Goal: Navigation & Orientation: Find specific page/section

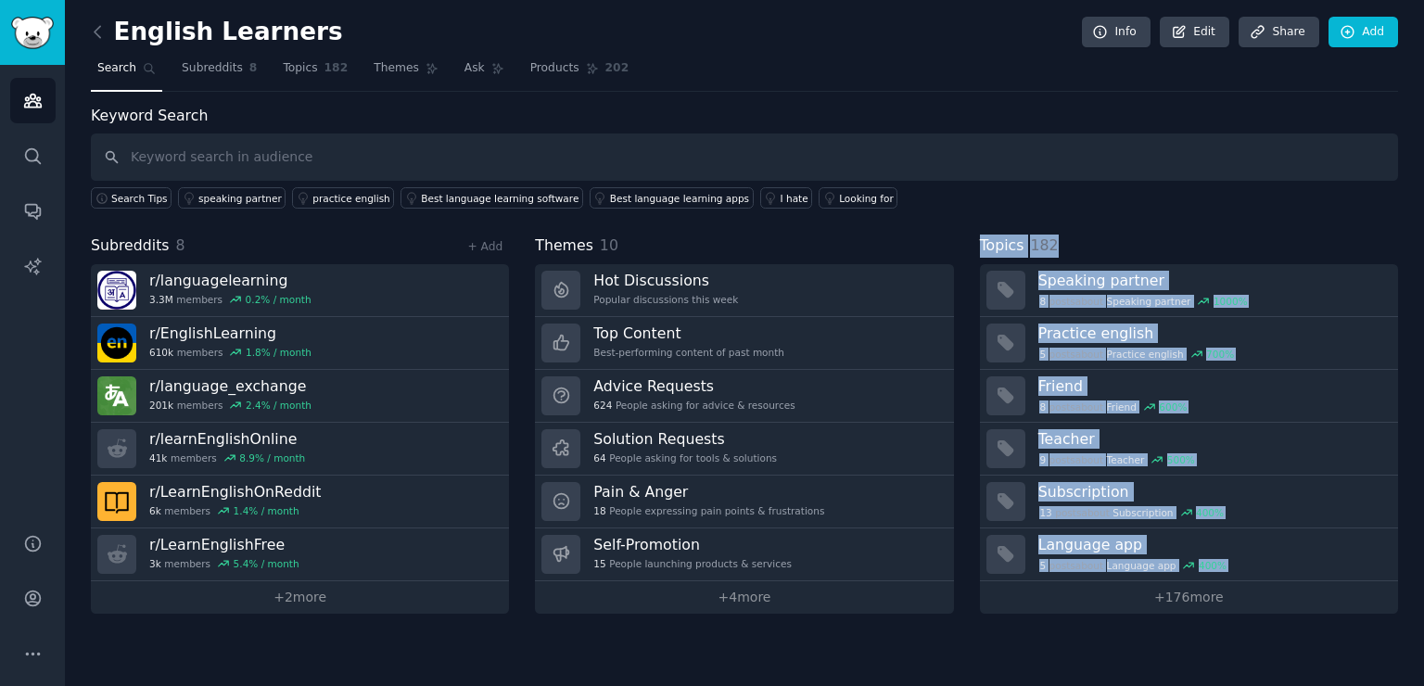
drag, startPoint x: 975, startPoint y: 235, endPoint x: 998, endPoint y: 627, distance: 392.9
click at [998, 627] on div "English Learners Info Edit Share Add Search Subreddits 8 Topics 182 Themes Ask …" at bounding box center [744, 343] width 1359 height 686
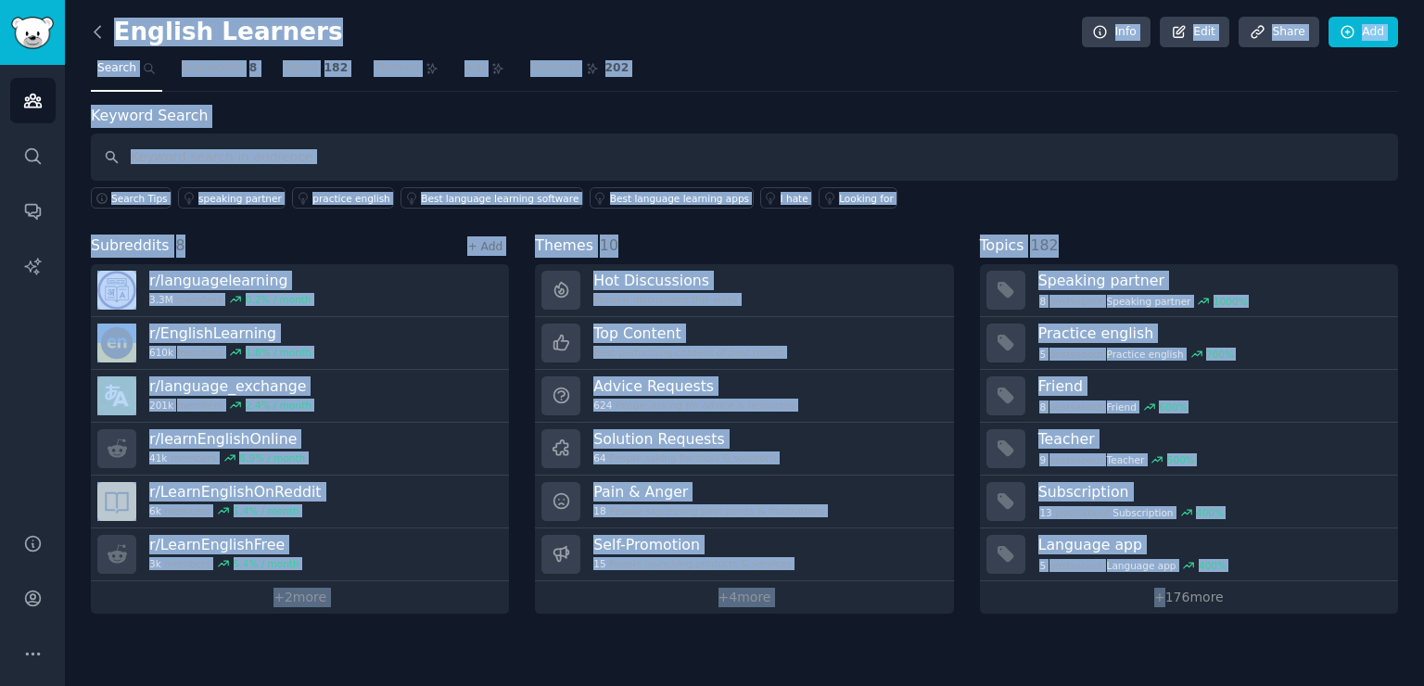
drag, startPoint x: 998, startPoint y: 627, endPoint x: 105, endPoint y: 39, distance: 1069.1
click at [105, 39] on div "English Learners Info Edit Share Add Search Subreddits 8 Topics 182 Themes Ask …" at bounding box center [744, 343] width 1359 height 686
click at [291, 105] on div "Keyword Search Search Tips speaking partner practice english Best language lear…" at bounding box center [744, 157] width 1307 height 105
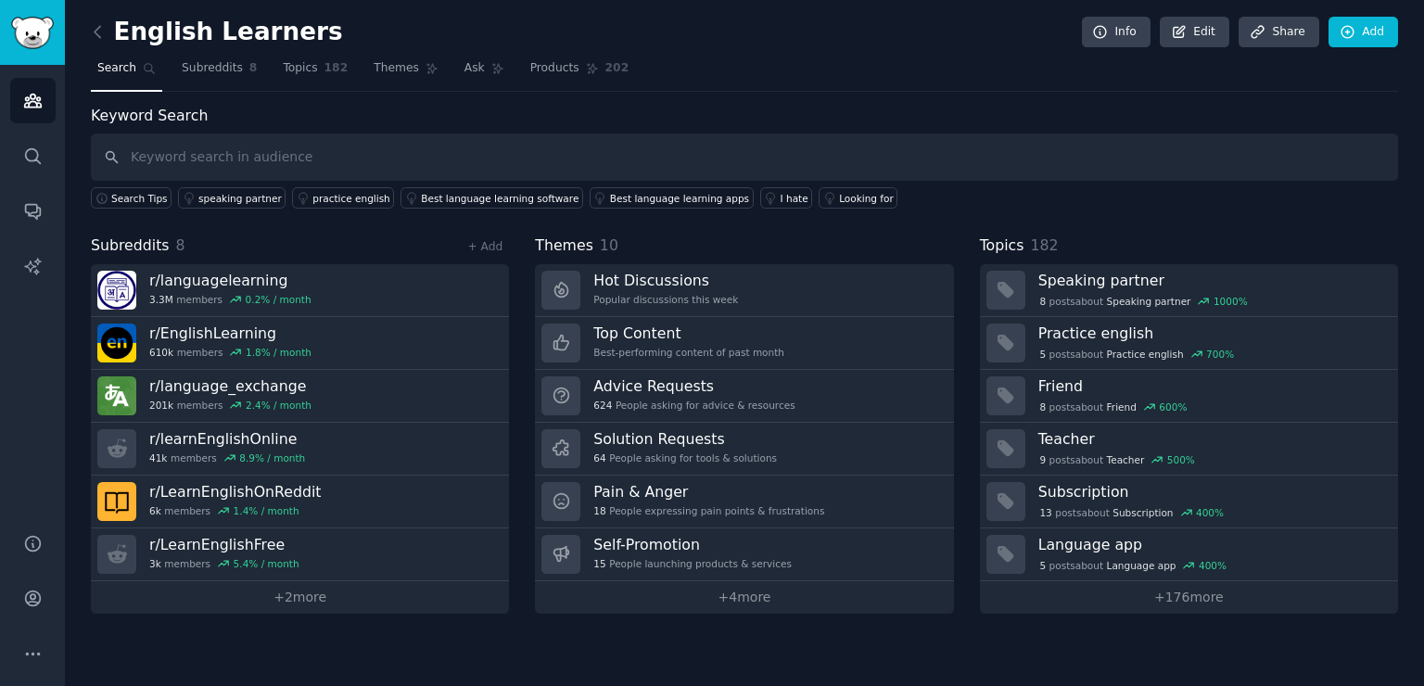
drag, startPoint x: 524, startPoint y: 231, endPoint x: 1256, endPoint y: 631, distance: 834.5
click at [1256, 631] on div "English Learners Info Edit Share Add Search Subreddits 8 Topics 182 Themes Ask …" at bounding box center [744, 343] width 1359 height 686
click at [1229, 655] on div "English Learners Info Edit Share Add Search Subreddits 8 Topics 182 Themes Ask …" at bounding box center [744, 343] width 1359 height 686
drag, startPoint x: 1259, startPoint y: 651, endPoint x: 63, endPoint y: 31, distance: 1347.4
click at [63, 31] on div "Audiences Search Conversations AI Reports Help Account More English Learners In…" at bounding box center [712, 343] width 1424 height 686
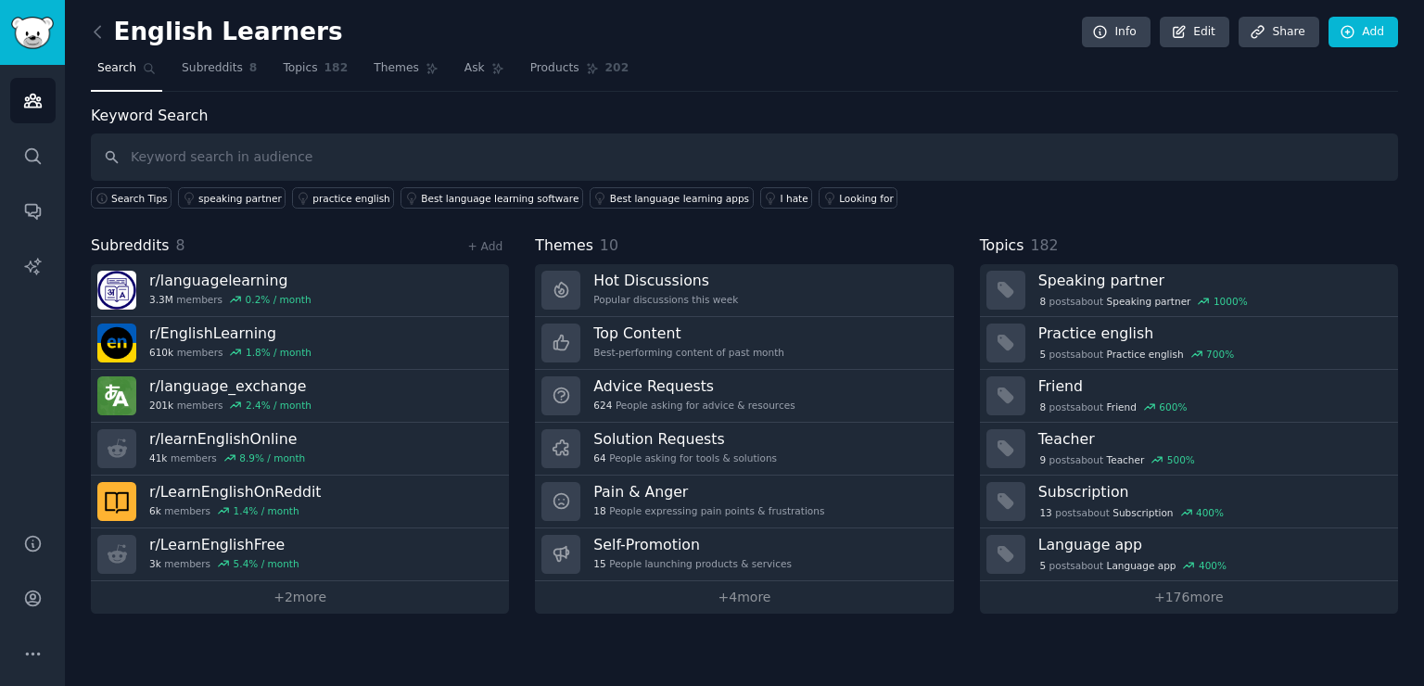
click at [74, 24] on div "English Learners Info Edit Share Add Search Subreddits 8 Topics 182 Themes Ask …" at bounding box center [744, 343] width 1359 height 686
click at [674, 39] on div "English Learners Info Edit Share Add" at bounding box center [744, 36] width 1307 height 38
